Goal: Contribute content: Add original content to the website for others to see

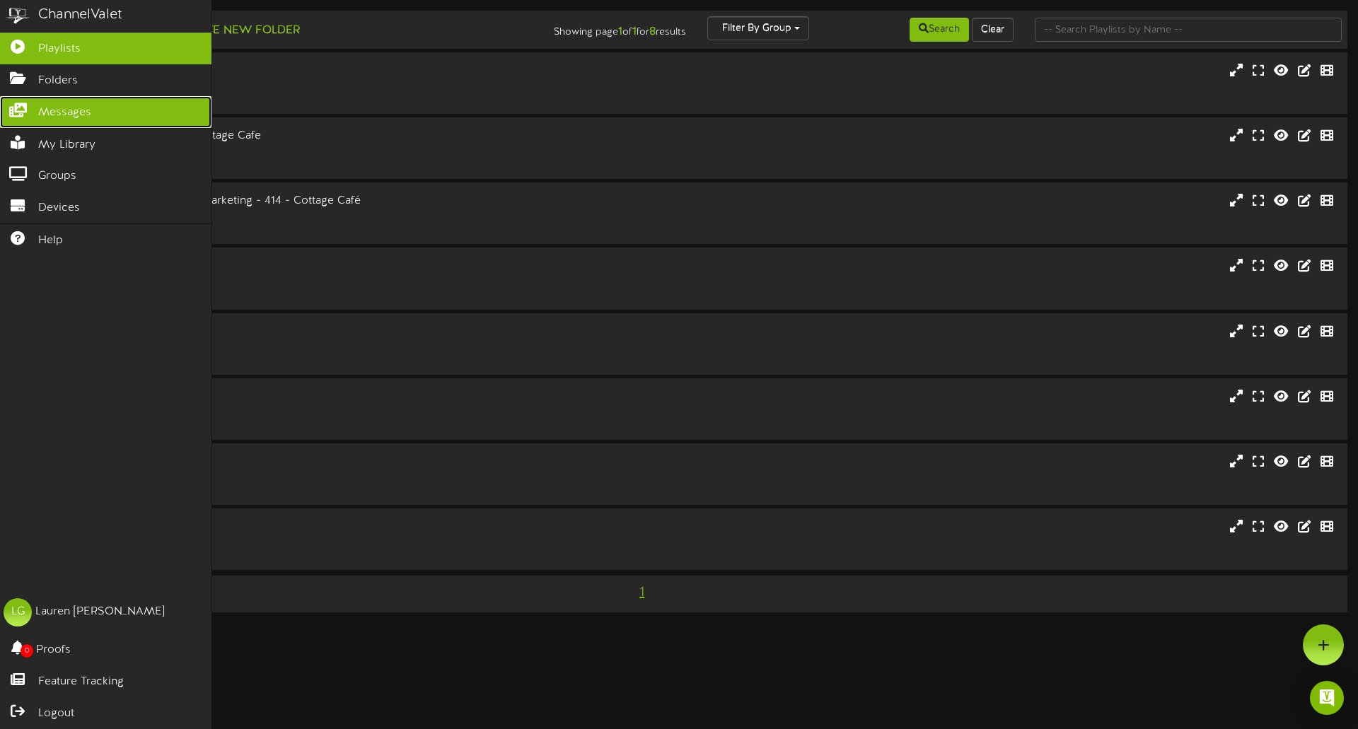
click at [45, 105] on span "Messages" at bounding box center [64, 113] width 53 height 16
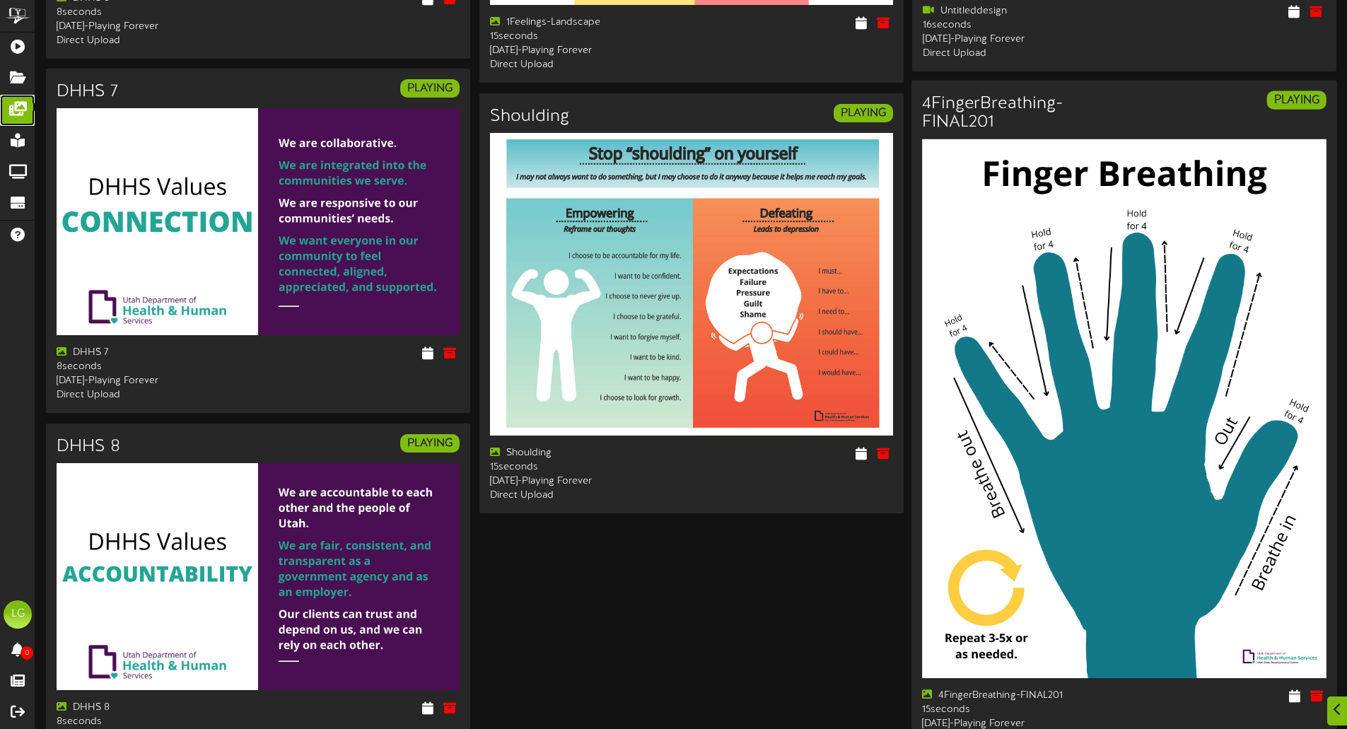
scroll to position [2238, 0]
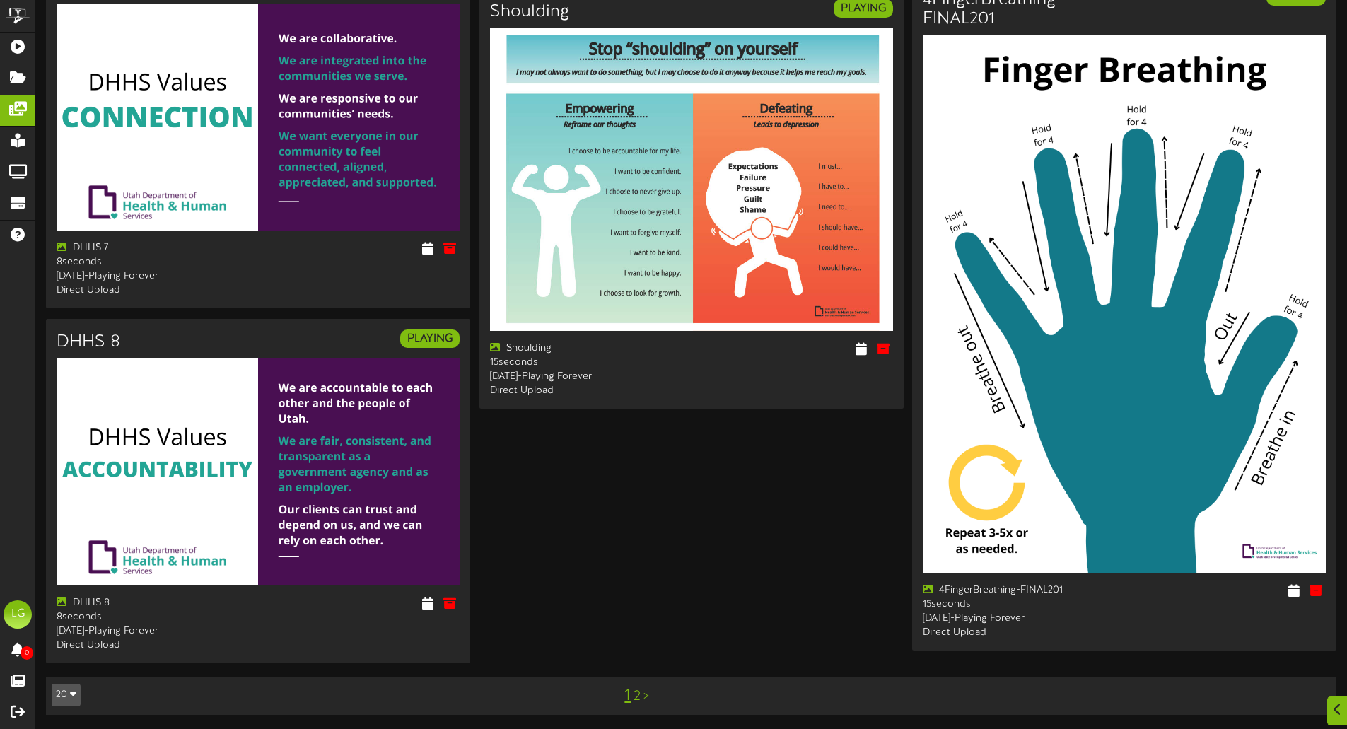
click at [644, 695] on link ">" at bounding box center [647, 697] width 6 height 16
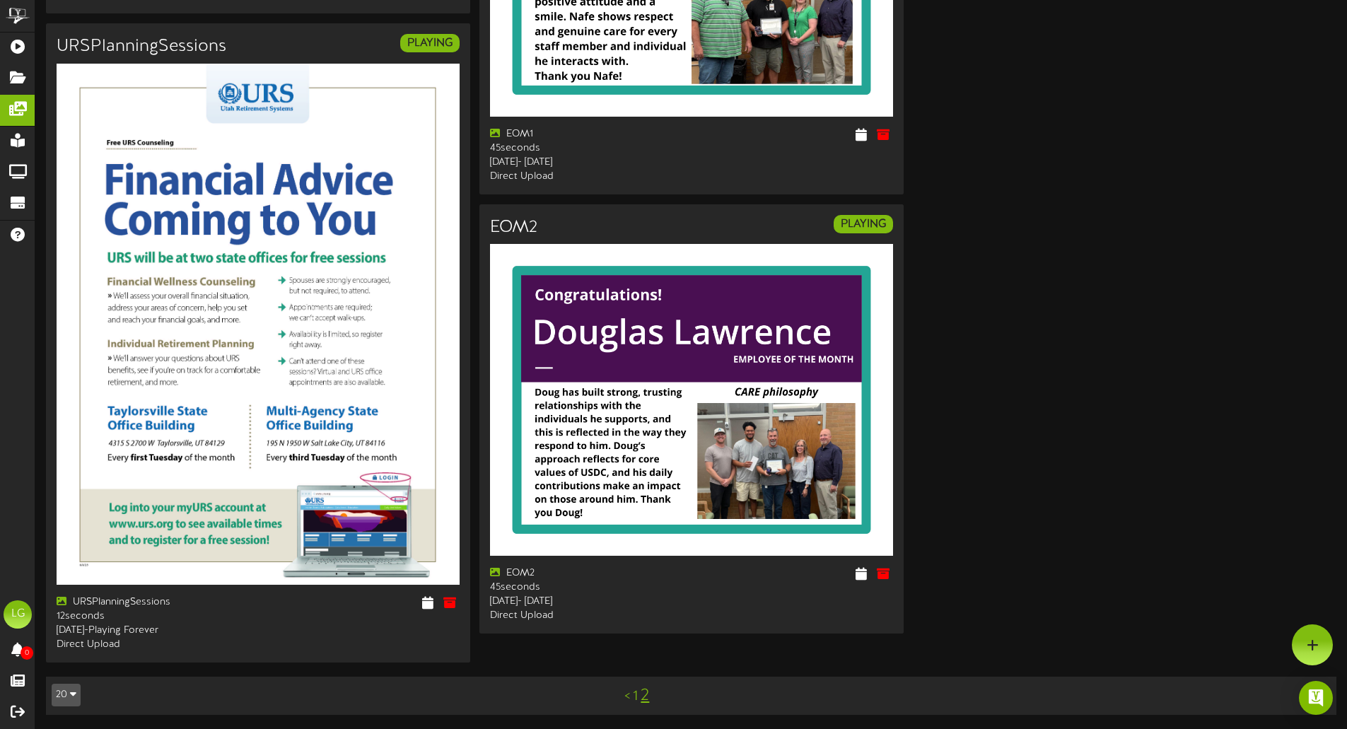
scroll to position [1258, 0]
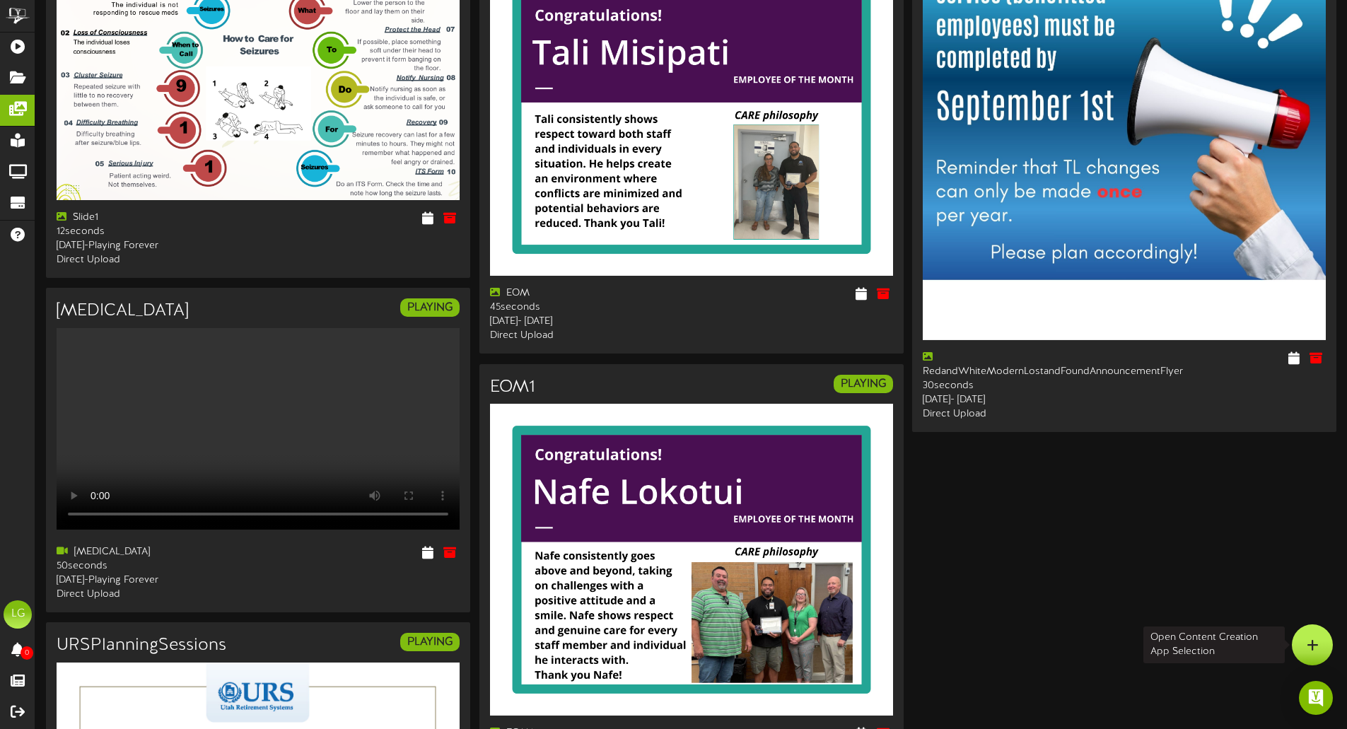
click at [1314, 639] on icon at bounding box center [1313, 645] width 12 height 13
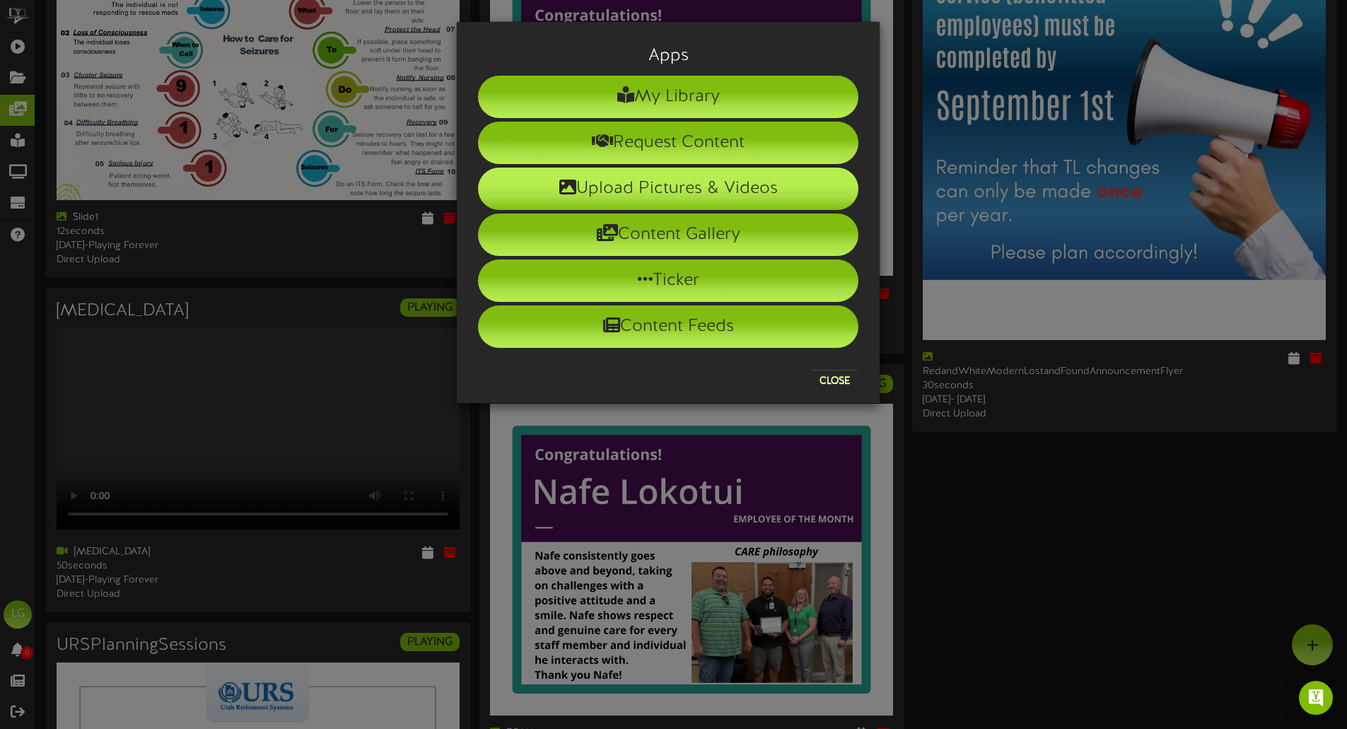
click at [639, 182] on li "Upload Pictures & Videos" at bounding box center [668, 189] width 381 height 42
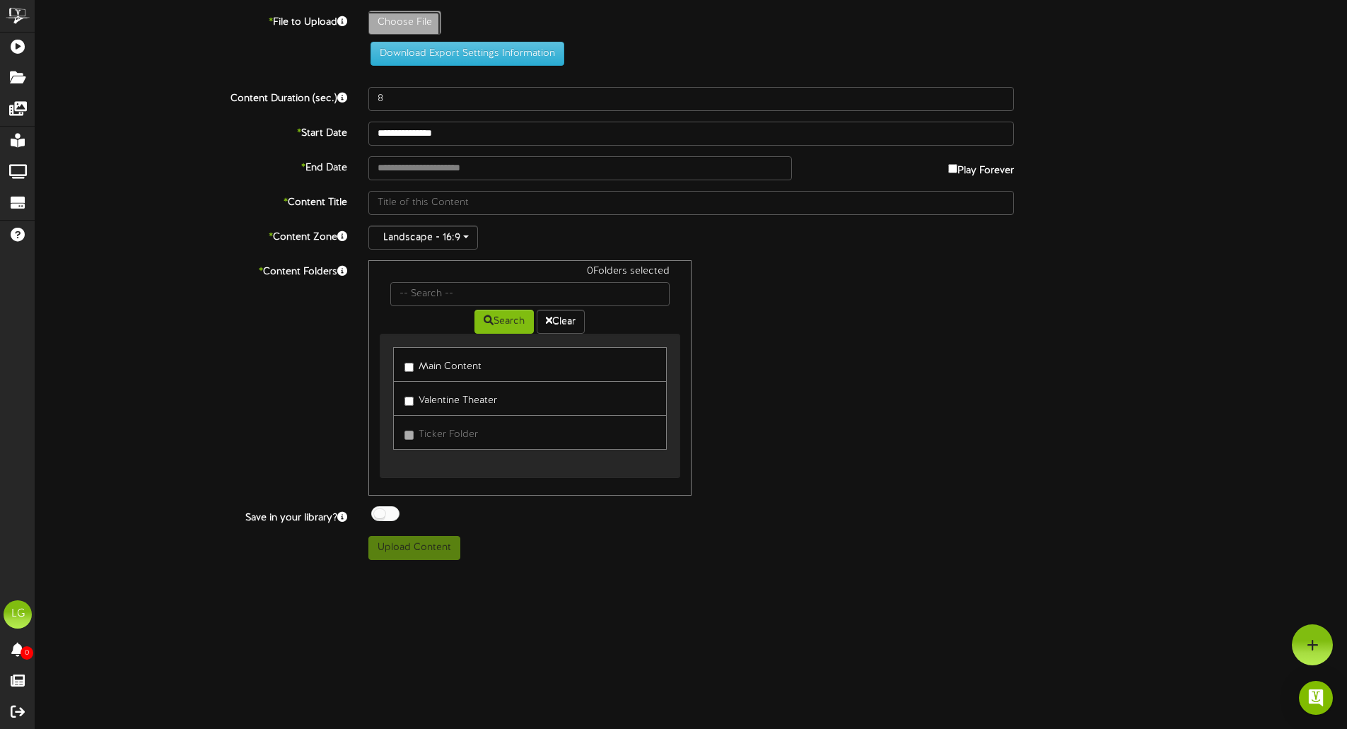
type input "**********"
type input "WhiteandRedModernCompanyAnnualMeetingFlyer3"
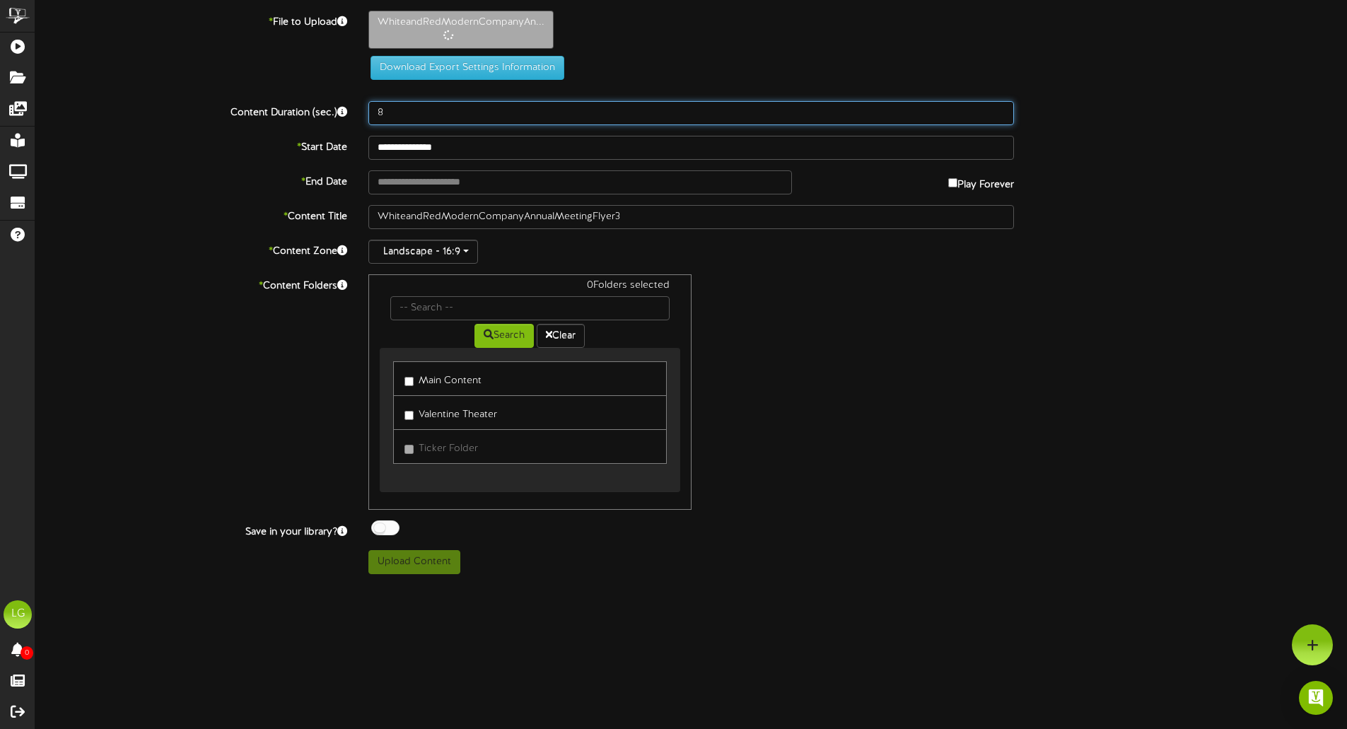
click at [410, 112] on input "8" at bounding box center [692, 113] width 646 height 24
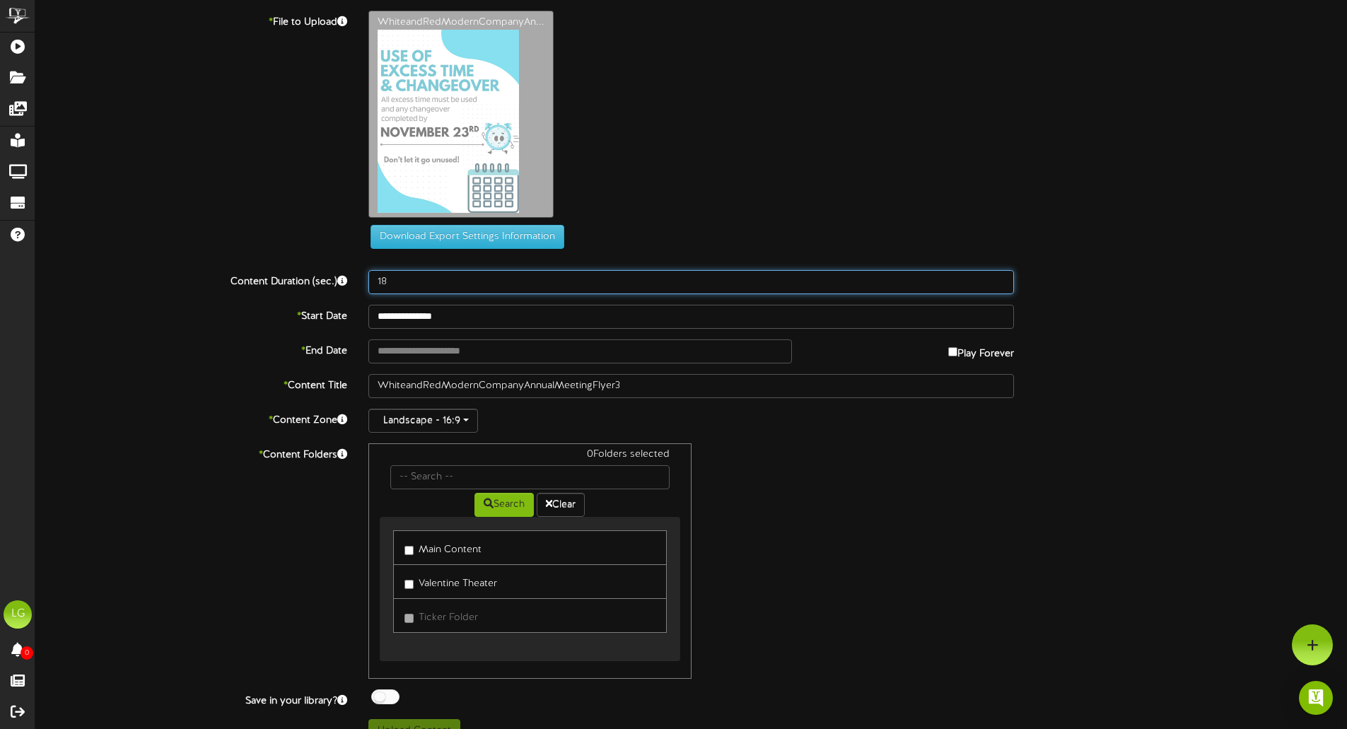
click at [1000, 270] on input "18" at bounding box center [692, 282] width 646 height 24
click at [1002, 278] on input "19" at bounding box center [692, 282] width 646 height 24
click at [1002, 278] on input "20" at bounding box center [692, 282] width 646 height 24
click at [1002, 278] on input "21" at bounding box center [692, 282] width 646 height 24
click at [1002, 278] on input "22" at bounding box center [692, 282] width 646 height 24
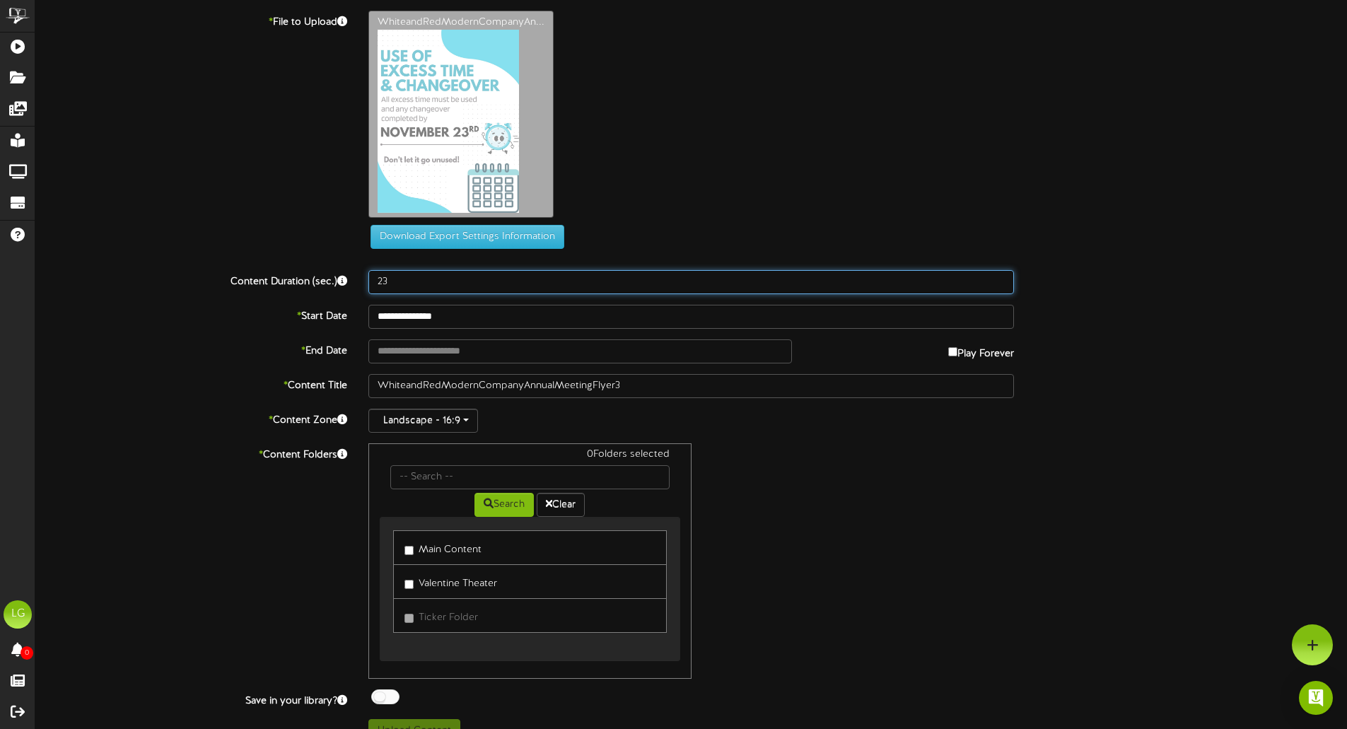
click at [1002, 278] on input "23" at bounding box center [692, 282] width 646 height 24
click at [1002, 278] on input "24" at bounding box center [692, 282] width 646 height 24
click at [1002, 278] on input "25" at bounding box center [692, 282] width 646 height 24
click at [1002, 278] on input "26" at bounding box center [692, 282] width 646 height 24
click at [1002, 278] on input "27" at bounding box center [692, 282] width 646 height 24
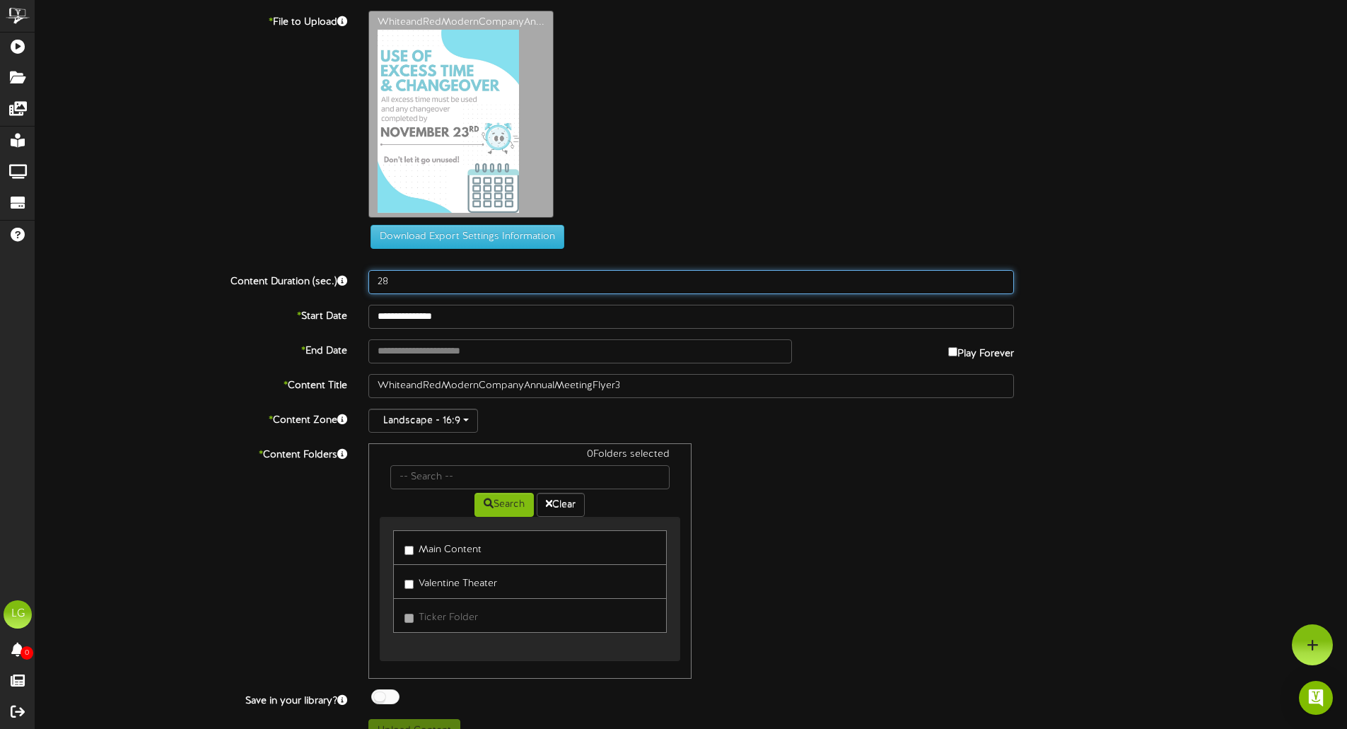
click at [1002, 278] on input "28" at bounding box center [692, 282] width 646 height 24
click at [1002, 278] on input "29" at bounding box center [692, 282] width 646 height 24
type input "30"
click at [1002, 278] on input "30" at bounding box center [692, 282] width 646 height 24
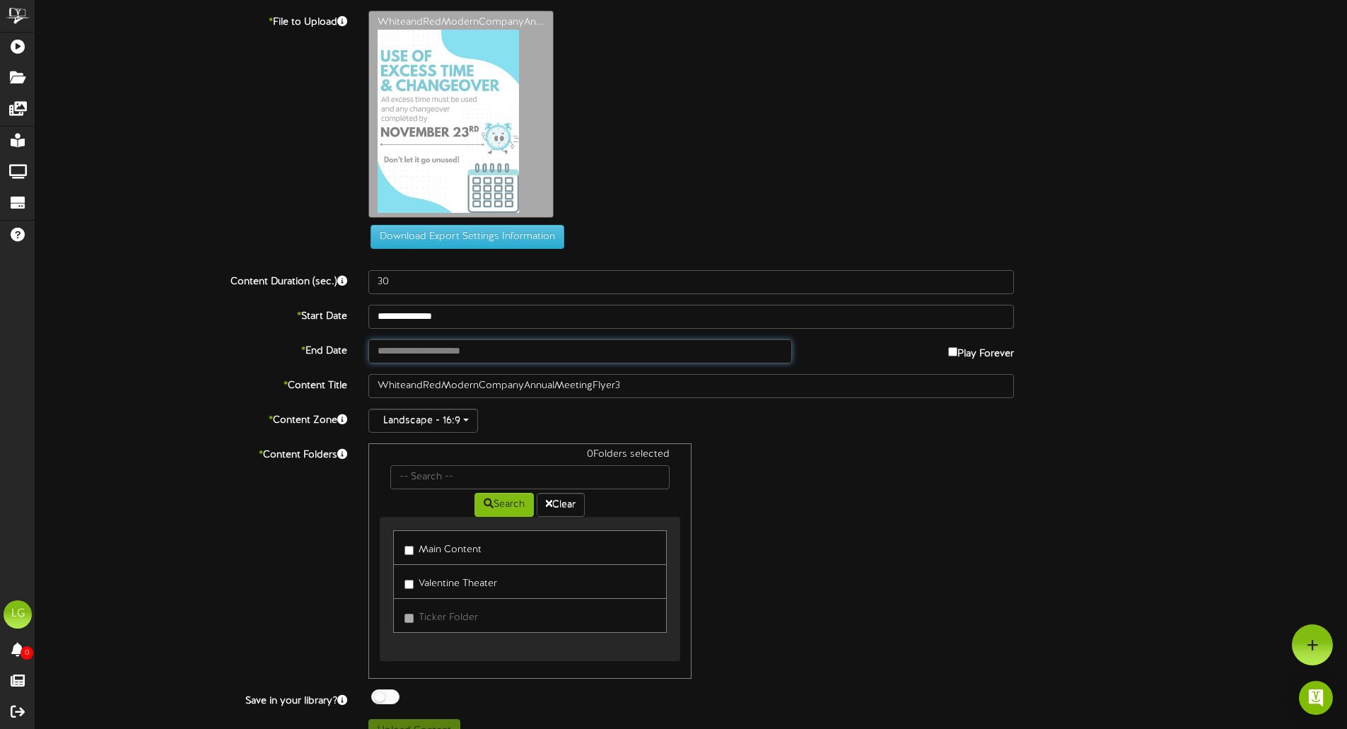
click at [436, 356] on input "text" at bounding box center [580, 352] width 423 height 24
type input "**********"
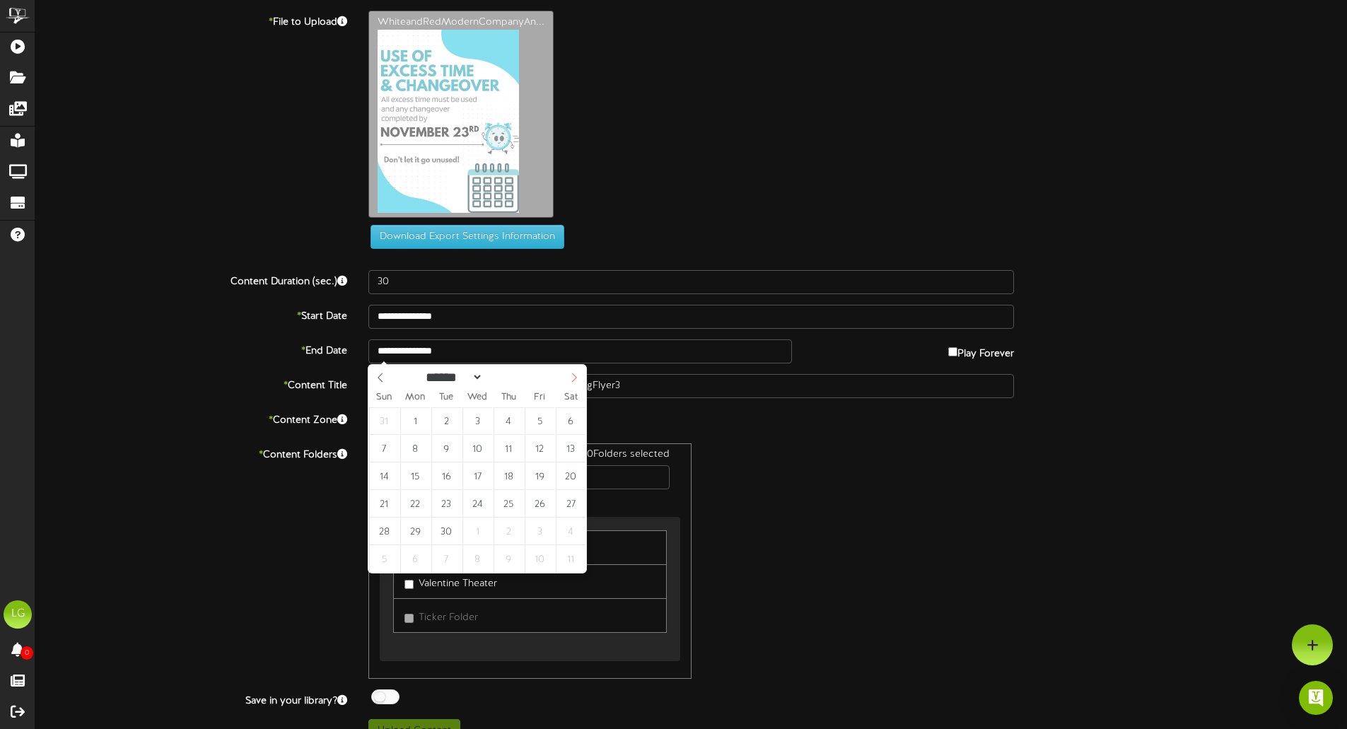
click at [576, 385] on span at bounding box center [574, 377] width 24 height 24
select select "**"
click at [576, 385] on span at bounding box center [574, 377] width 24 height 24
type input "**********"
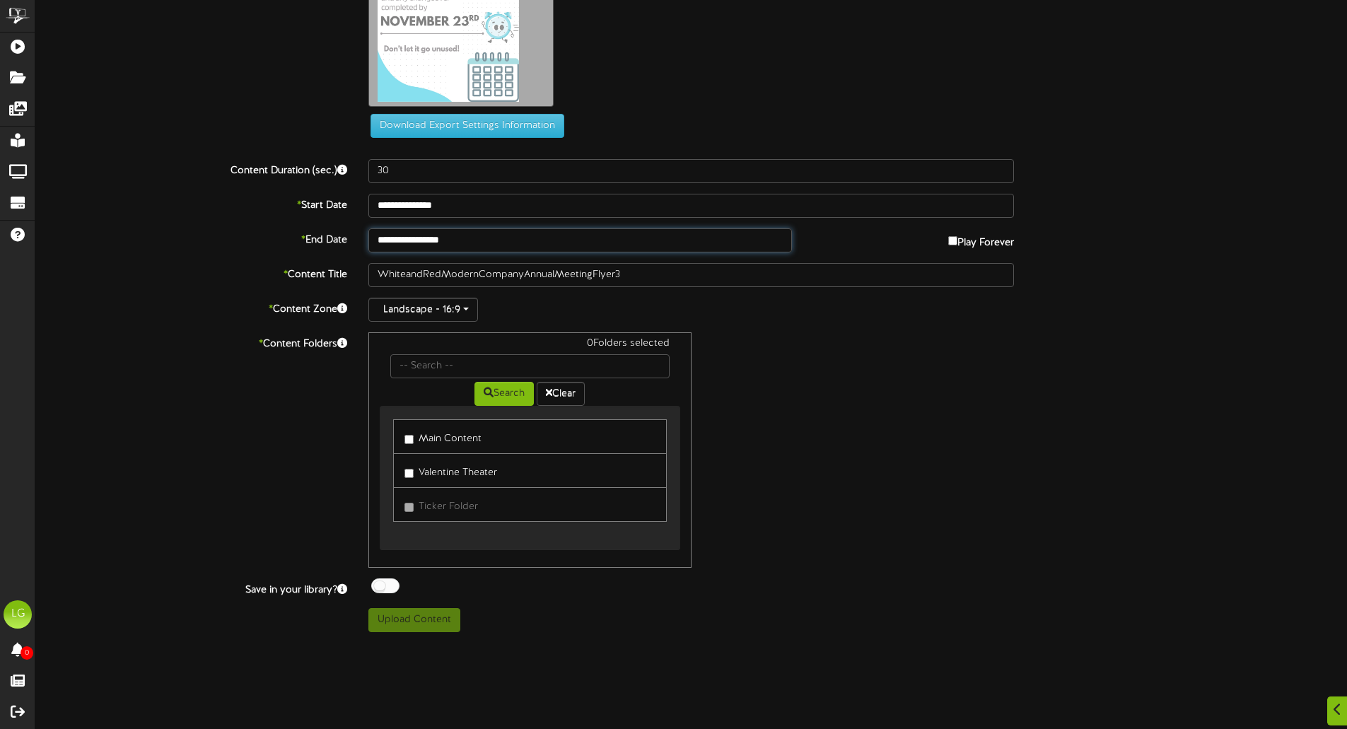
scroll to position [141, 0]
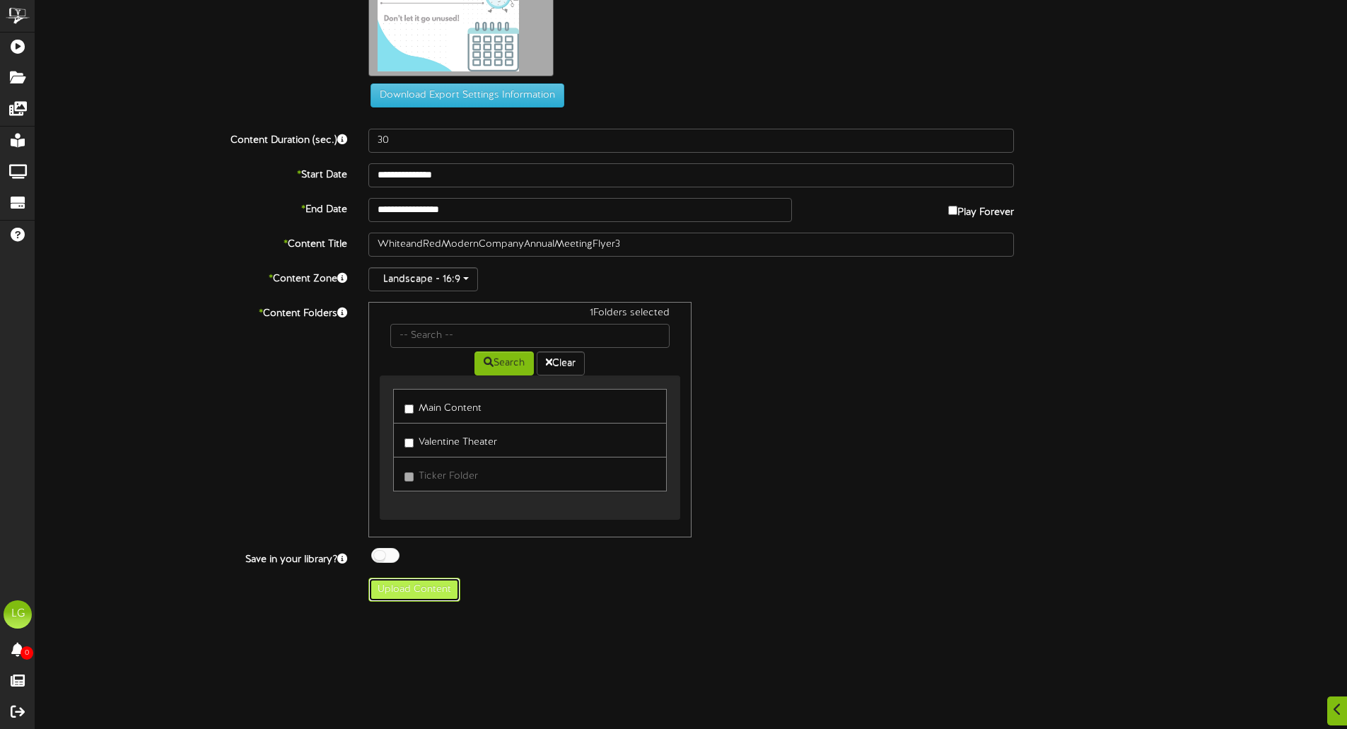
click at [426, 586] on button "Upload Content" at bounding box center [415, 590] width 92 height 24
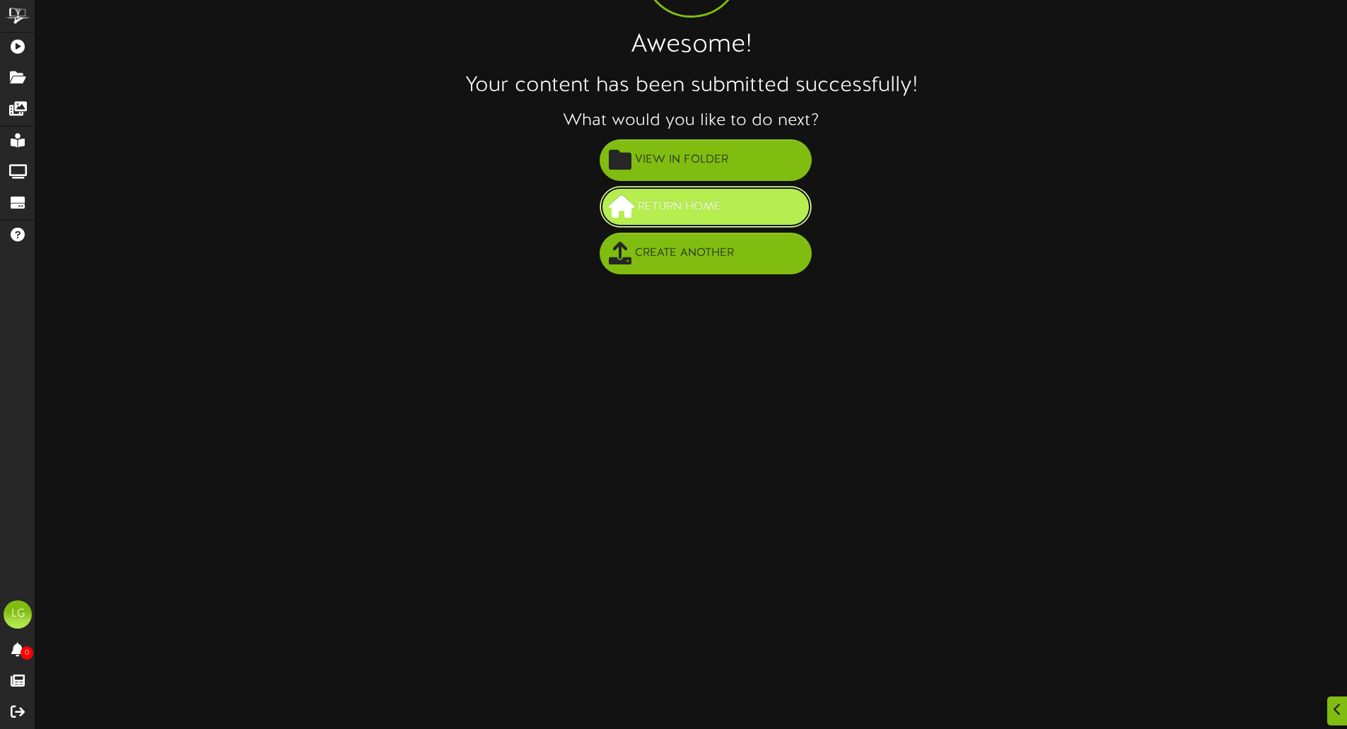
click at [695, 201] on span "Return Home" at bounding box center [679, 206] width 91 height 23
